Goal: Register for event/course

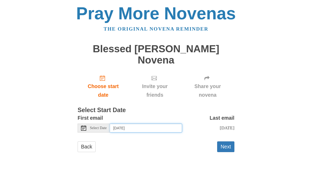
click at [151, 124] on input "[DATE]" at bounding box center [146, 128] width 72 height 9
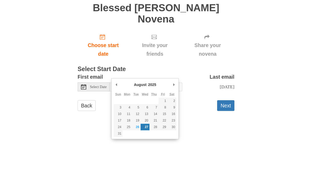
click at [103, 82] on span "Choose start date" at bounding box center [103, 90] width 41 height 17
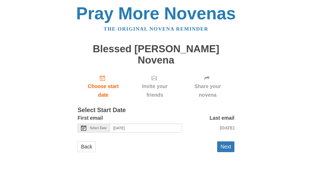
click at [233, 141] on button "Next" at bounding box center [225, 146] width 17 height 11
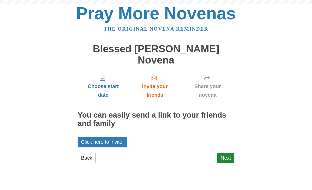
click at [229, 130] on div "Choose start date Invite your friends Share your novena You can easily send a l…" at bounding box center [156, 120] width 157 height 98
click at [228, 153] on link "Next" at bounding box center [225, 158] width 17 height 11
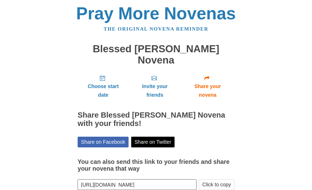
scroll to position [1, 0]
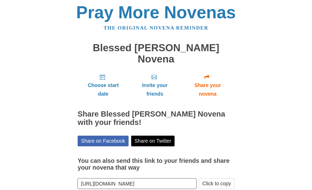
click at [225, 178] on button "Click to copy" at bounding box center [217, 183] width 36 height 11
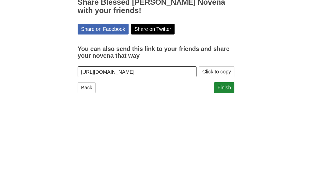
click at [288, 89] on body "Pray More Novenas The original novena reminder Blessed [PERSON_NAME] Novena Cho…" at bounding box center [156, 92] width 312 height 221
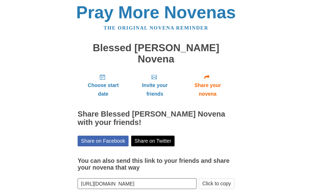
click at [227, 178] on button "Click to copy" at bounding box center [217, 183] width 36 height 11
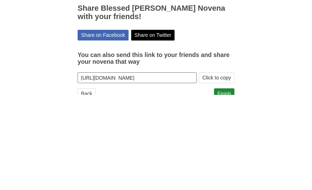
scroll to position [13, 0]
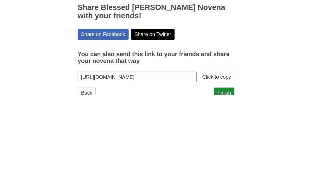
click at [226, 183] on link "Finish" at bounding box center [224, 188] width 20 height 11
